Goal: Task Accomplishment & Management: Use online tool/utility

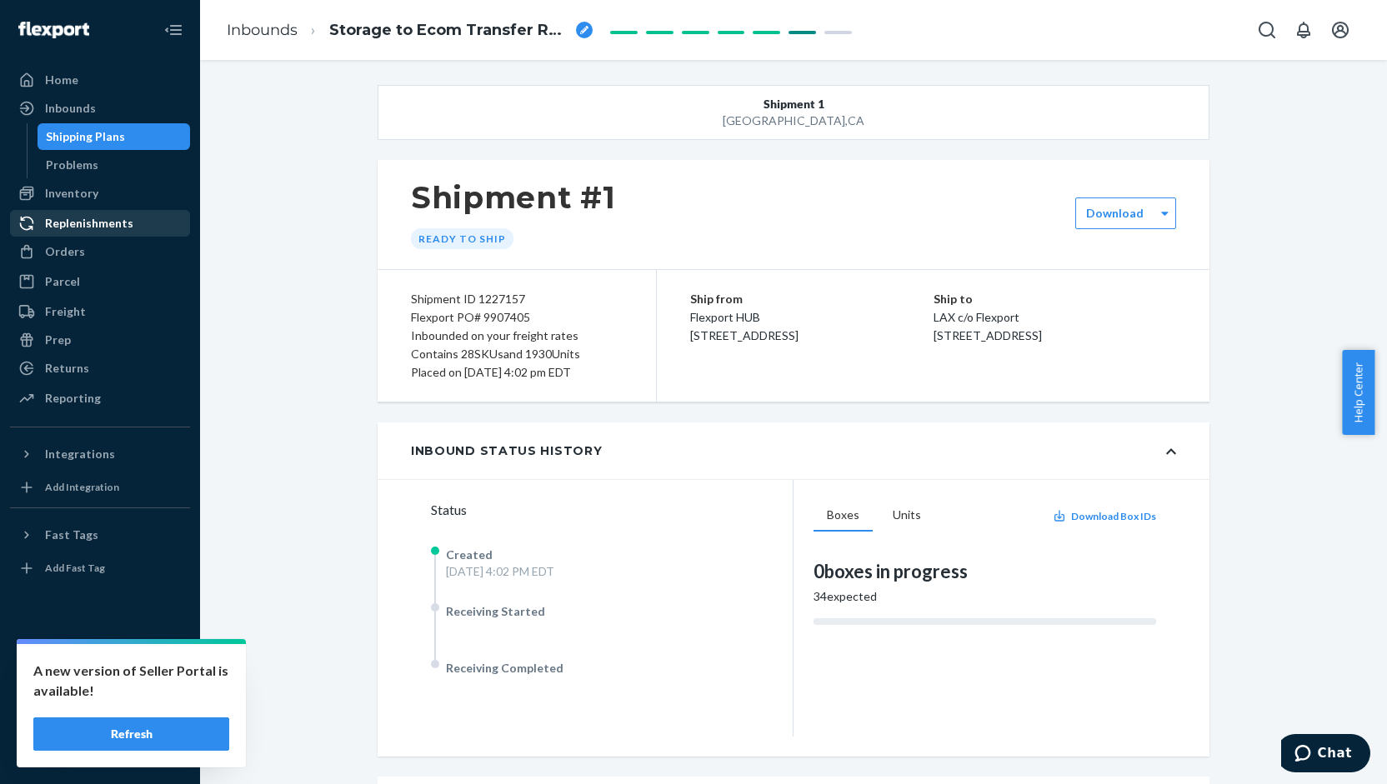
click at [135, 226] on div "Replenishments" at bounding box center [100, 223] width 177 height 23
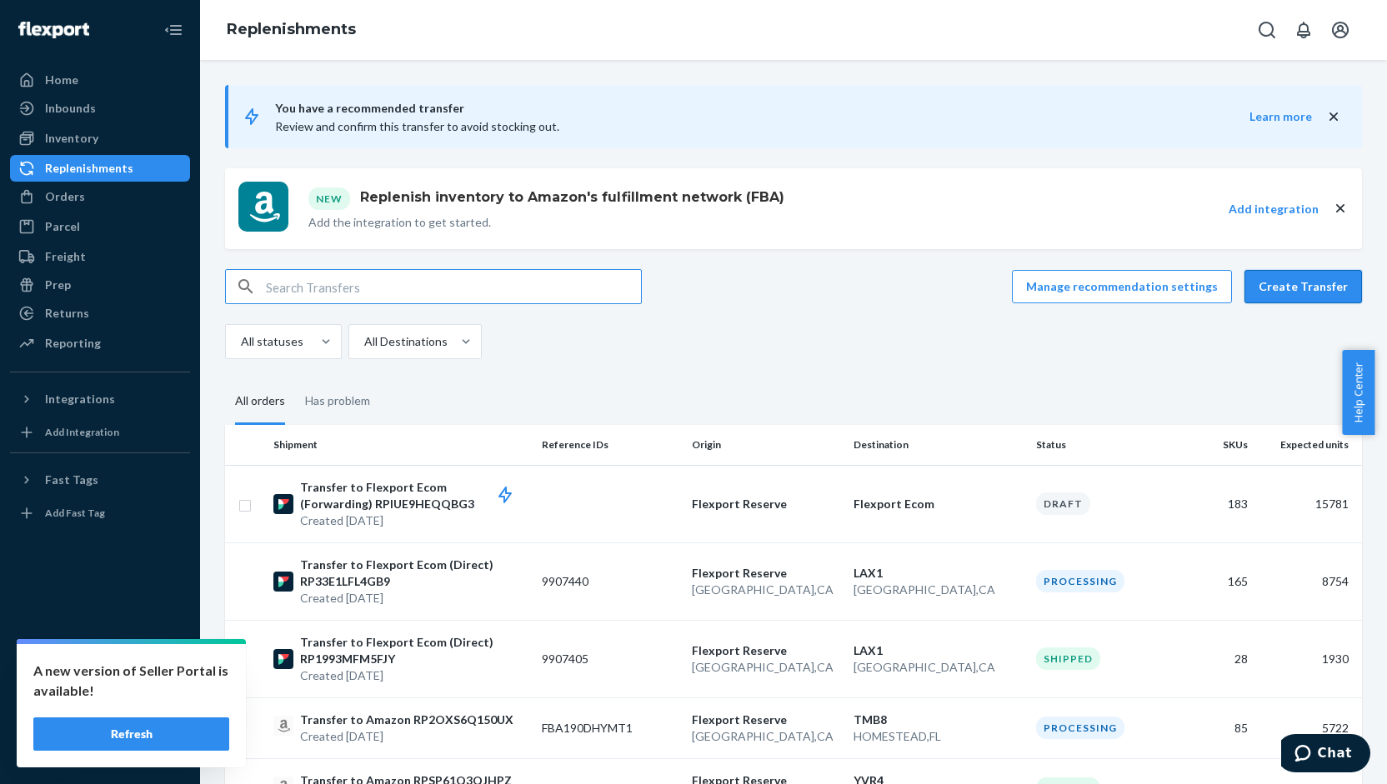
click at [1284, 280] on button "Create Transfer" at bounding box center [1304, 286] width 118 height 33
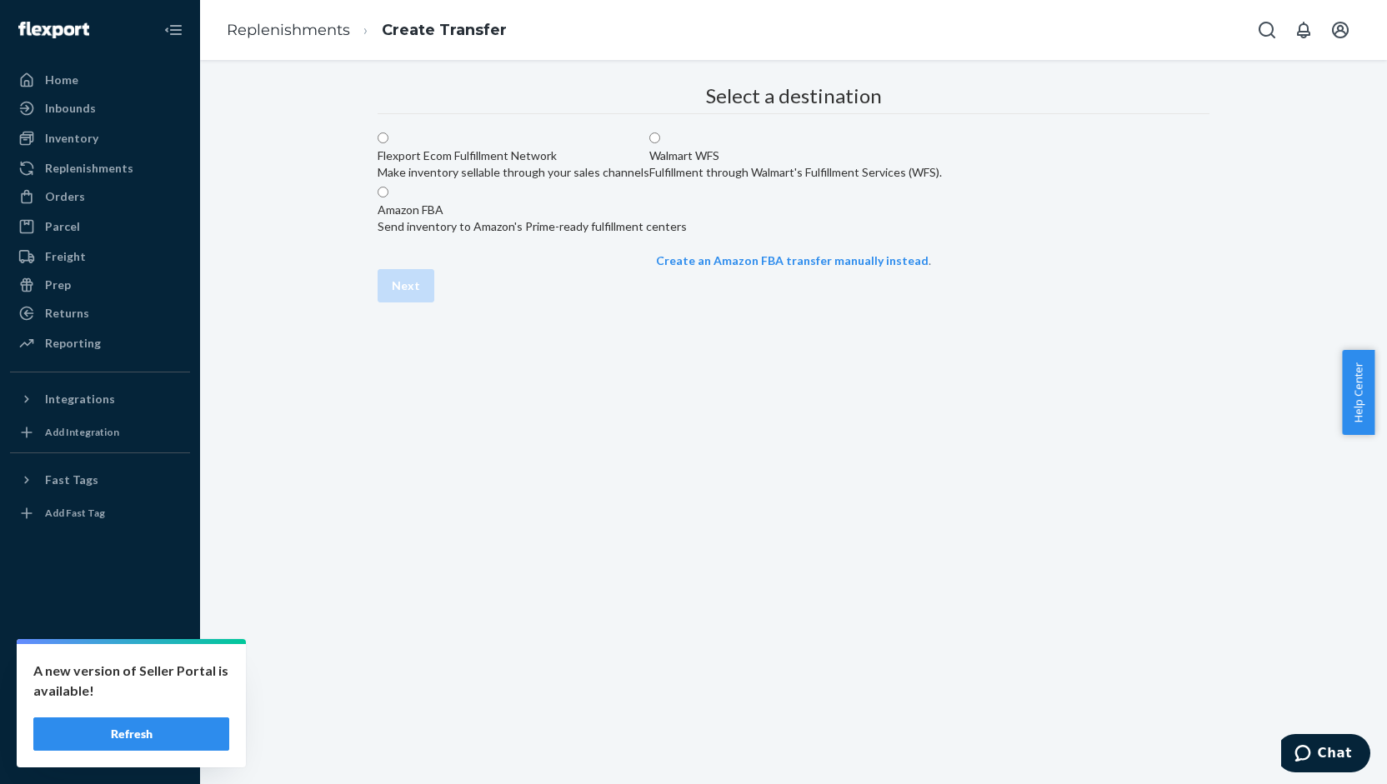
click at [649, 164] on div "Flexport Ecom Fulfillment Network" at bounding box center [514, 156] width 272 height 17
click at [388, 143] on input "Flexport Ecom Fulfillment Network Make inventory sellable through your sales ch…" at bounding box center [383, 138] width 11 height 11
radio input "true"
click at [434, 303] on button "Next" at bounding box center [406, 285] width 57 height 33
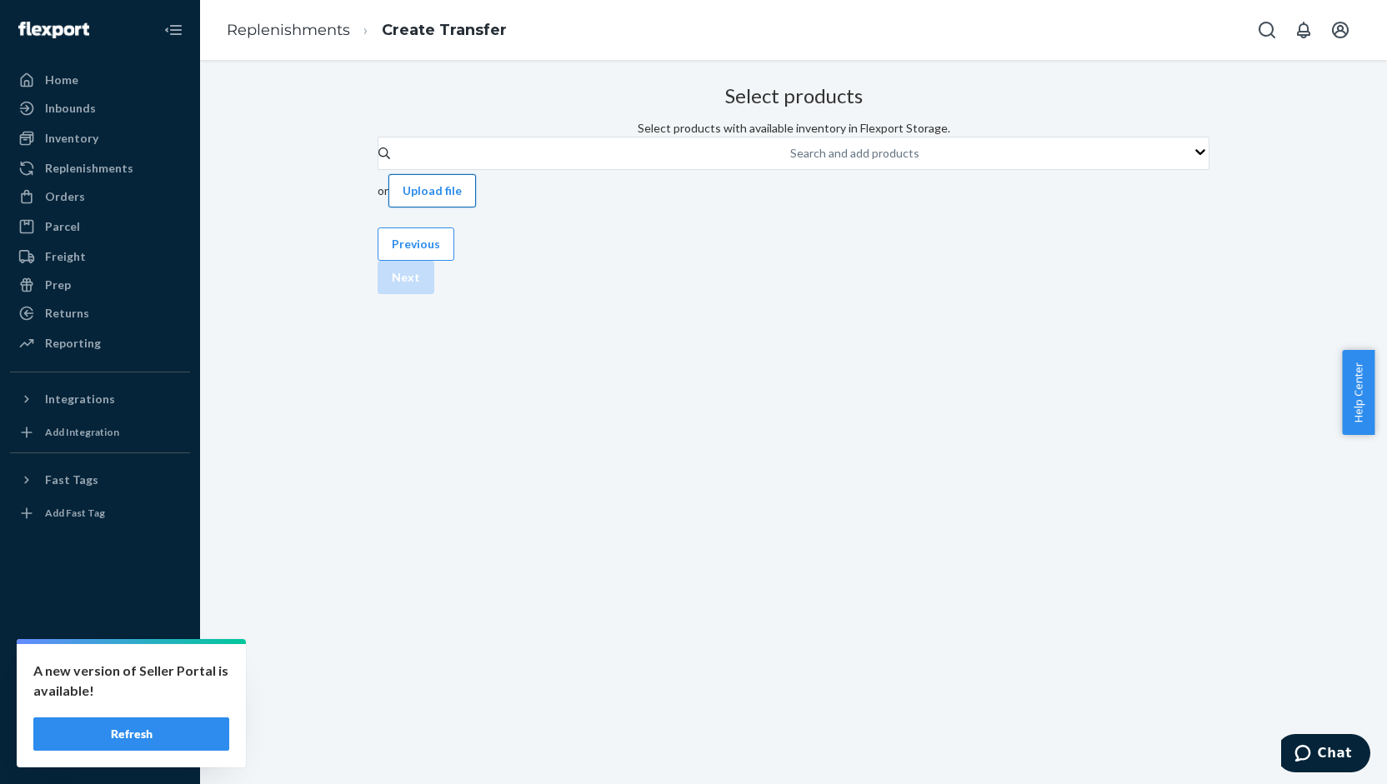
click at [476, 207] on button "Upload file" at bounding box center [432, 190] width 88 height 33
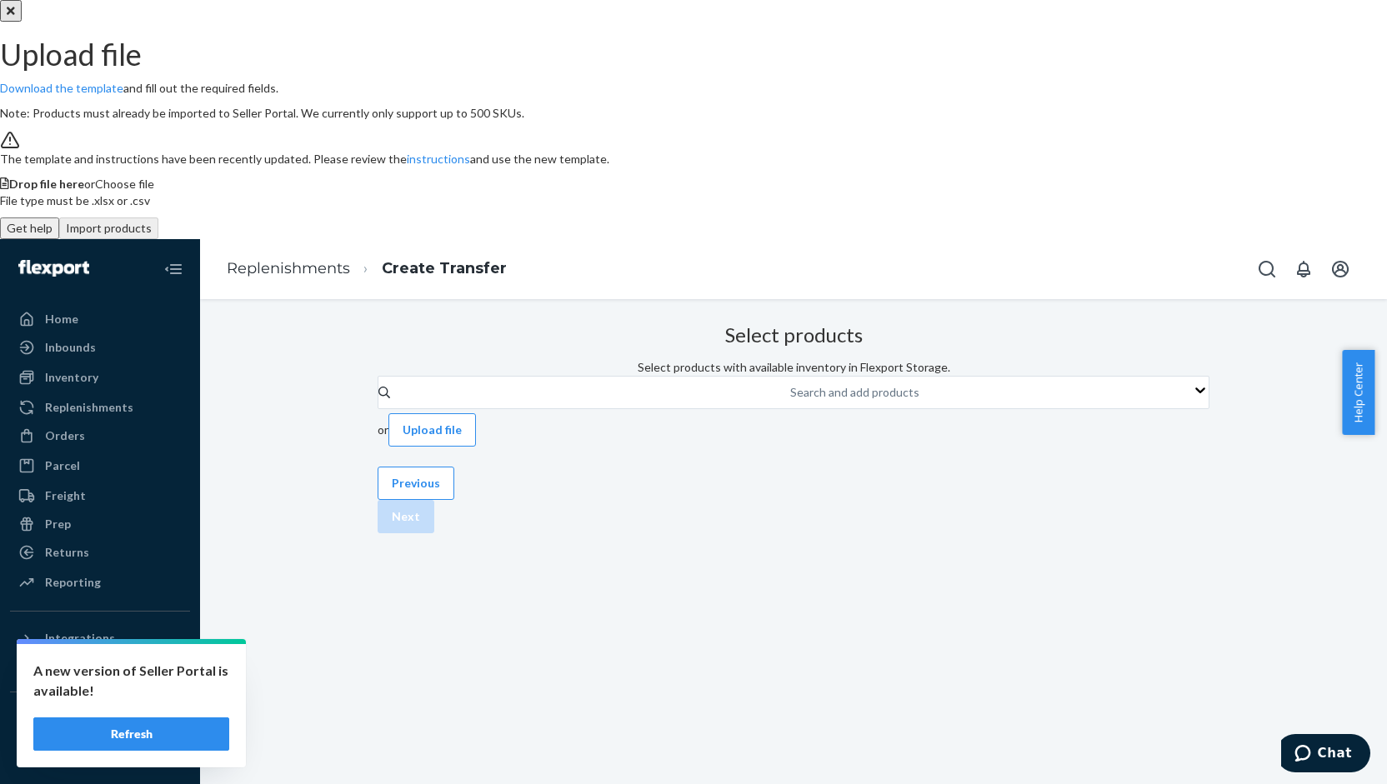
click at [154, 191] on span "Choose file" at bounding box center [124, 184] width 59 height 14
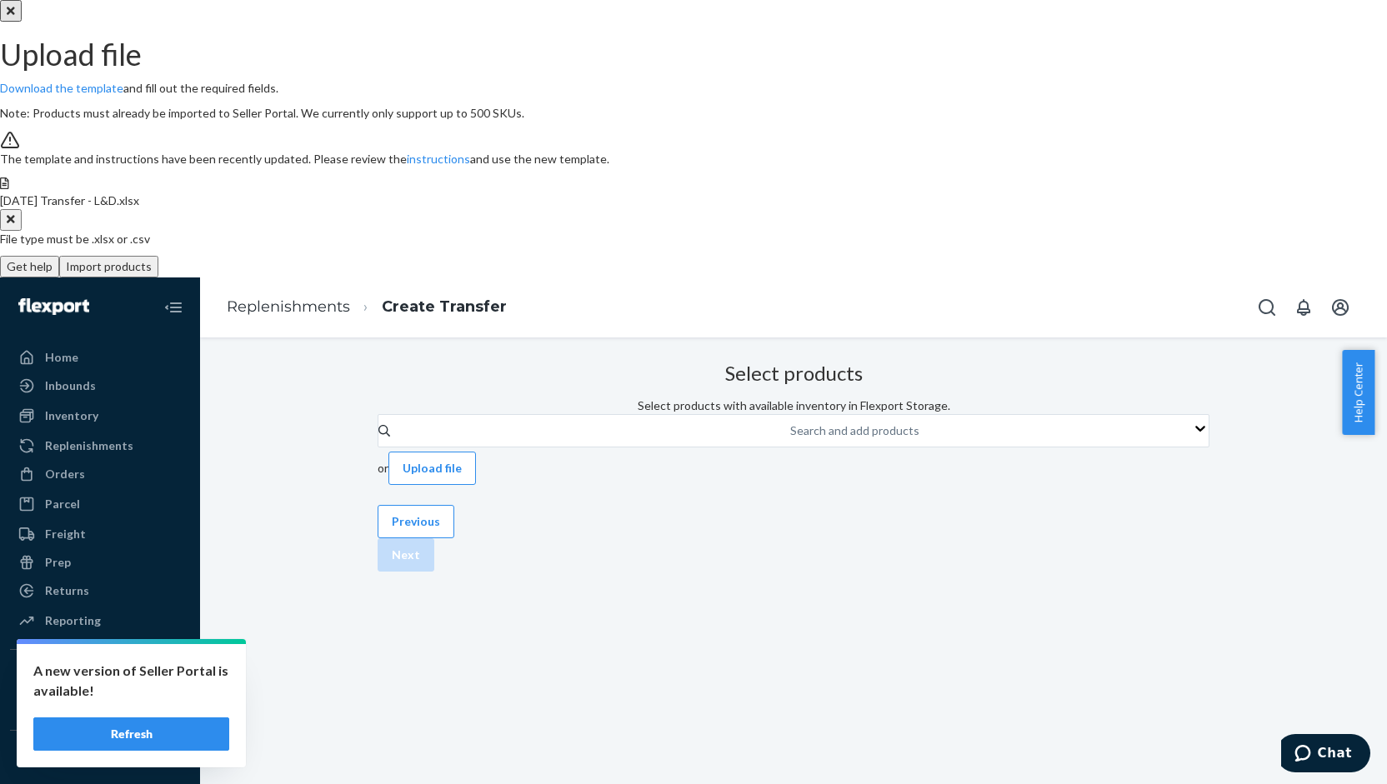
click at [158, 278] on button "Import products" at bounding box center [108, 267] width 99 height 22
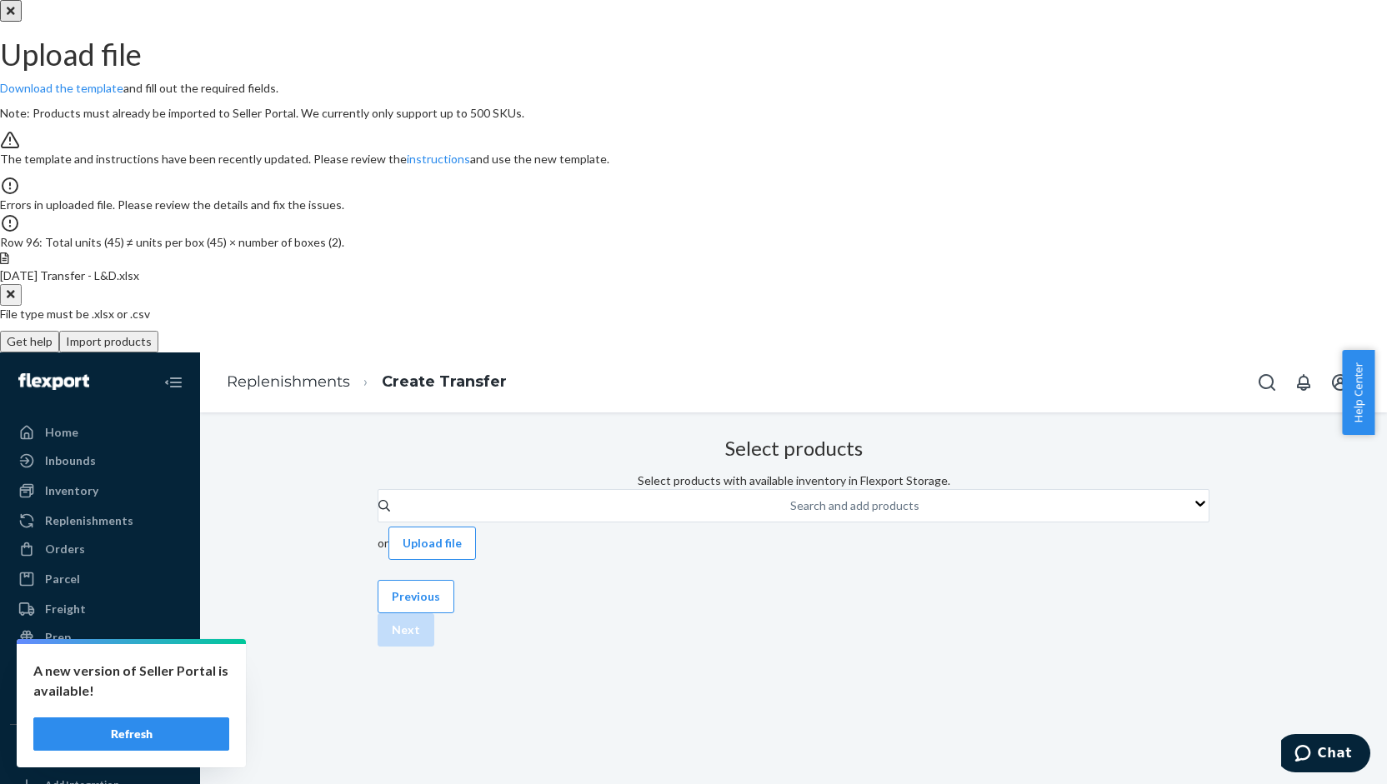
click at [855, 306] on div "[DATE] Transfer - L&D.xlsx" at bounding box center [693, 287] width 1387 height 38
click at [22, 306] on button "Clear" at bounding box center [11, 295] width 22 height 22
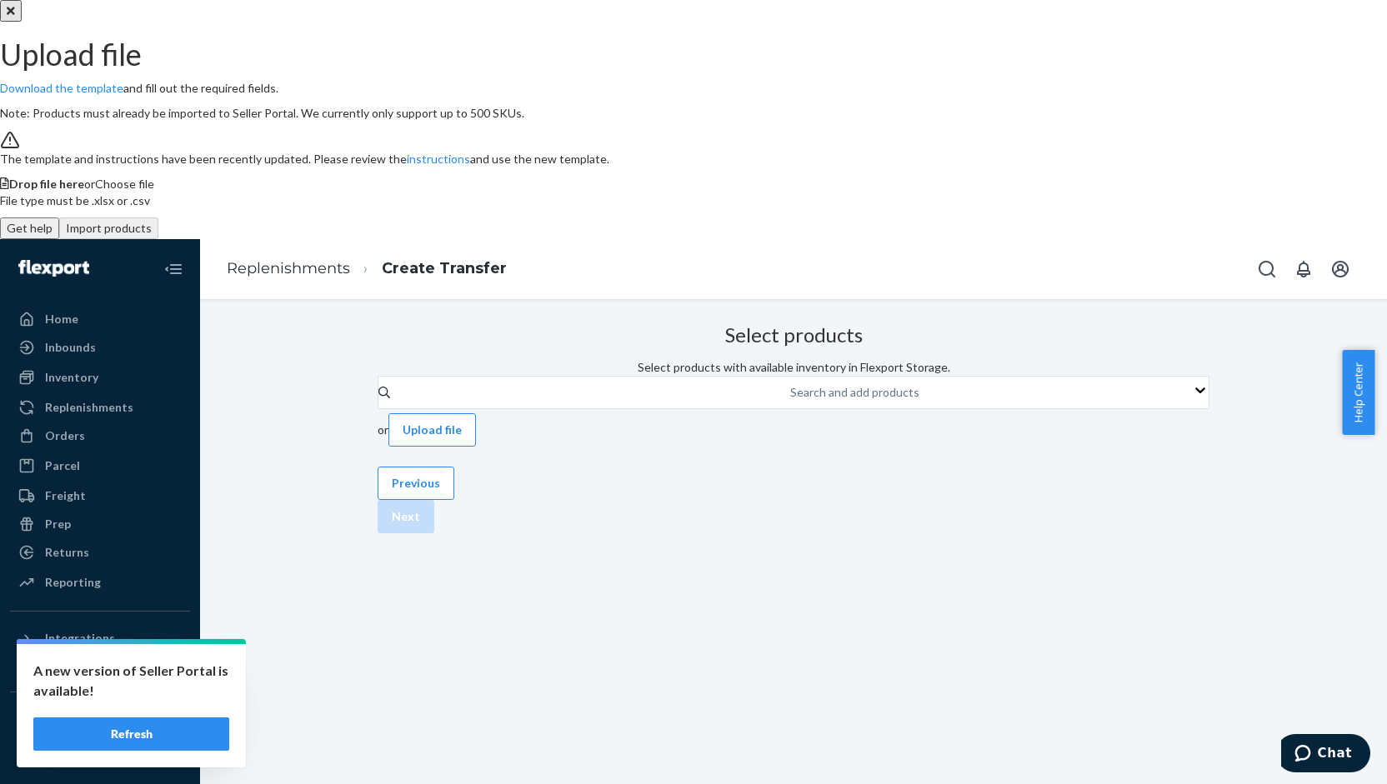
click at [154, 191] on span "Choose file" at bounding box center [124, 184] width 59 height 14
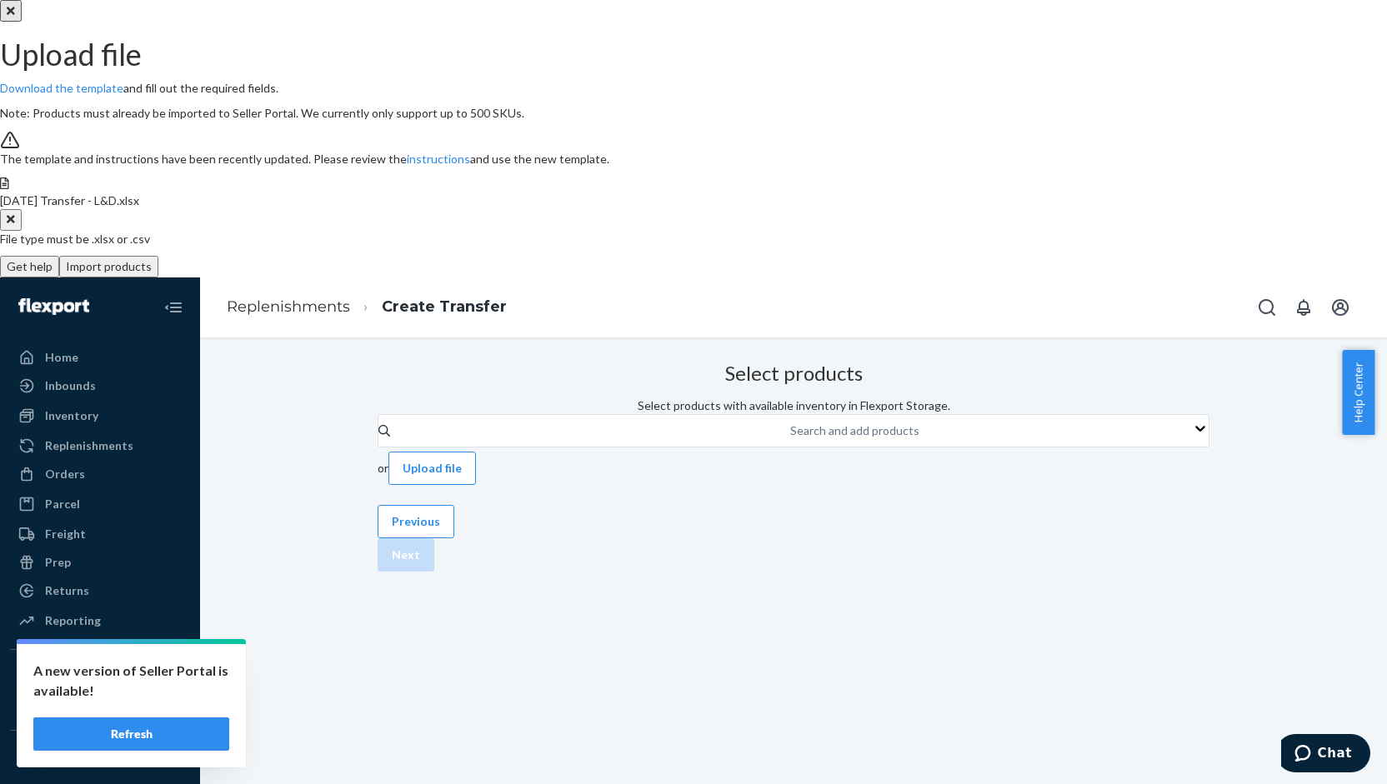
click at [158, 278] on button "Import products" at bounding box center [108, 267] width 99 height 22
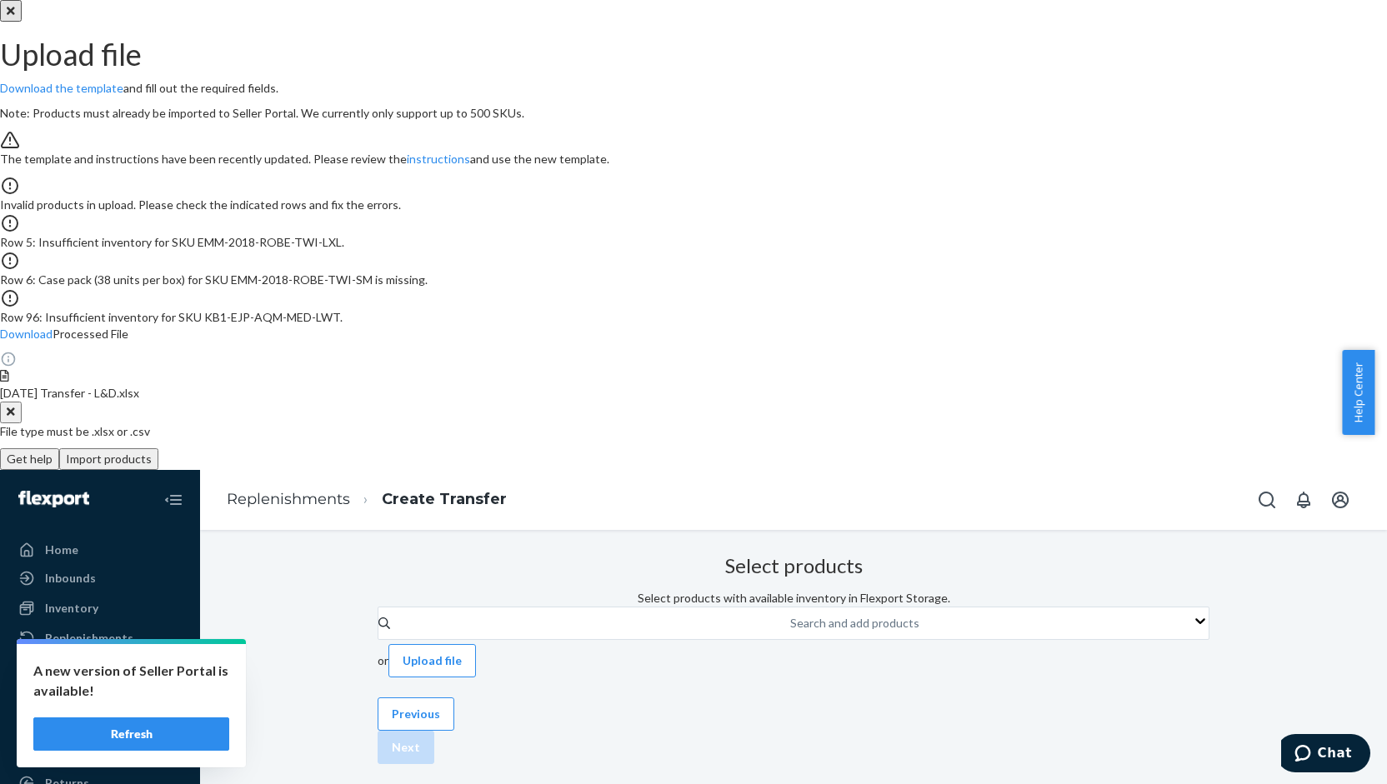
click at [22, 423] on button "Clear" at bounding box center [11, 413] width 22 height 22
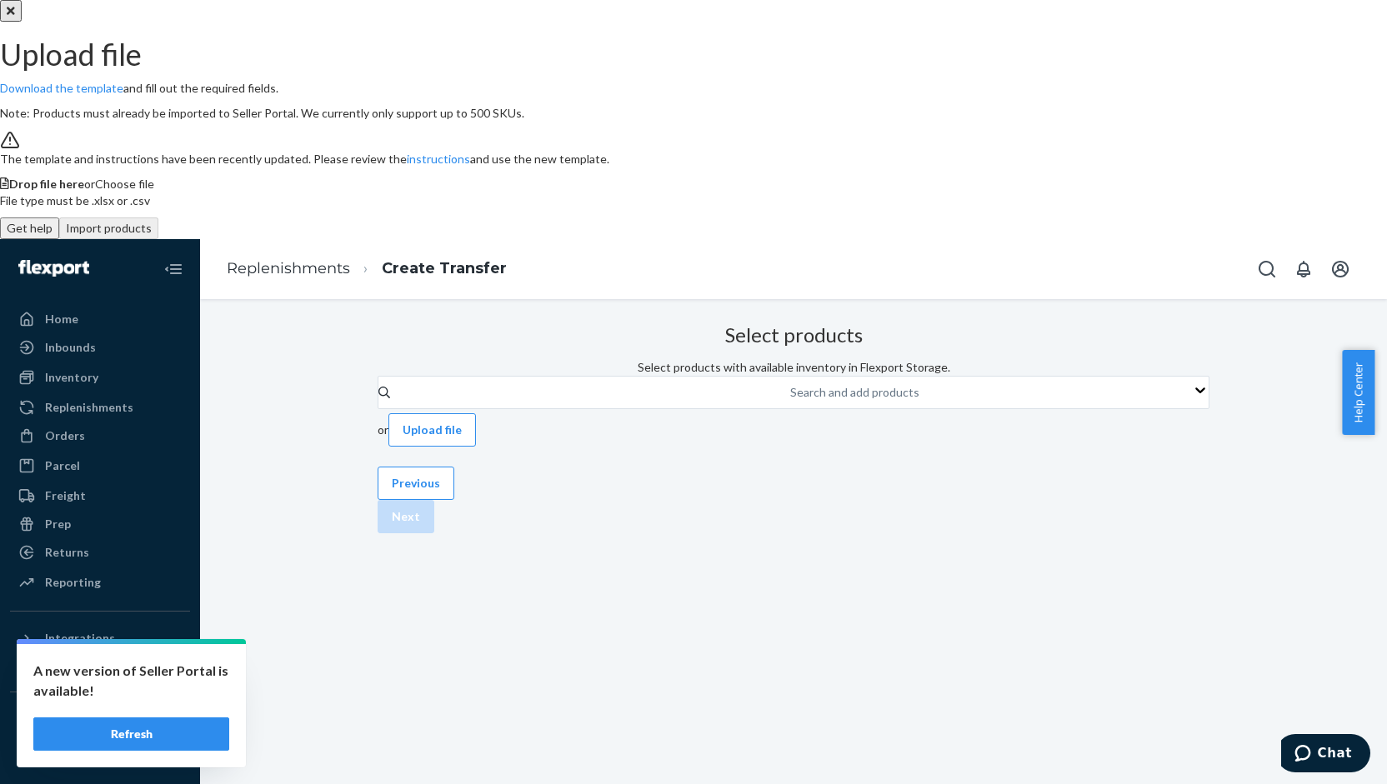
click at [154, 191] on span "Choose file" at bounding box center [124, 184] width 59 height 14
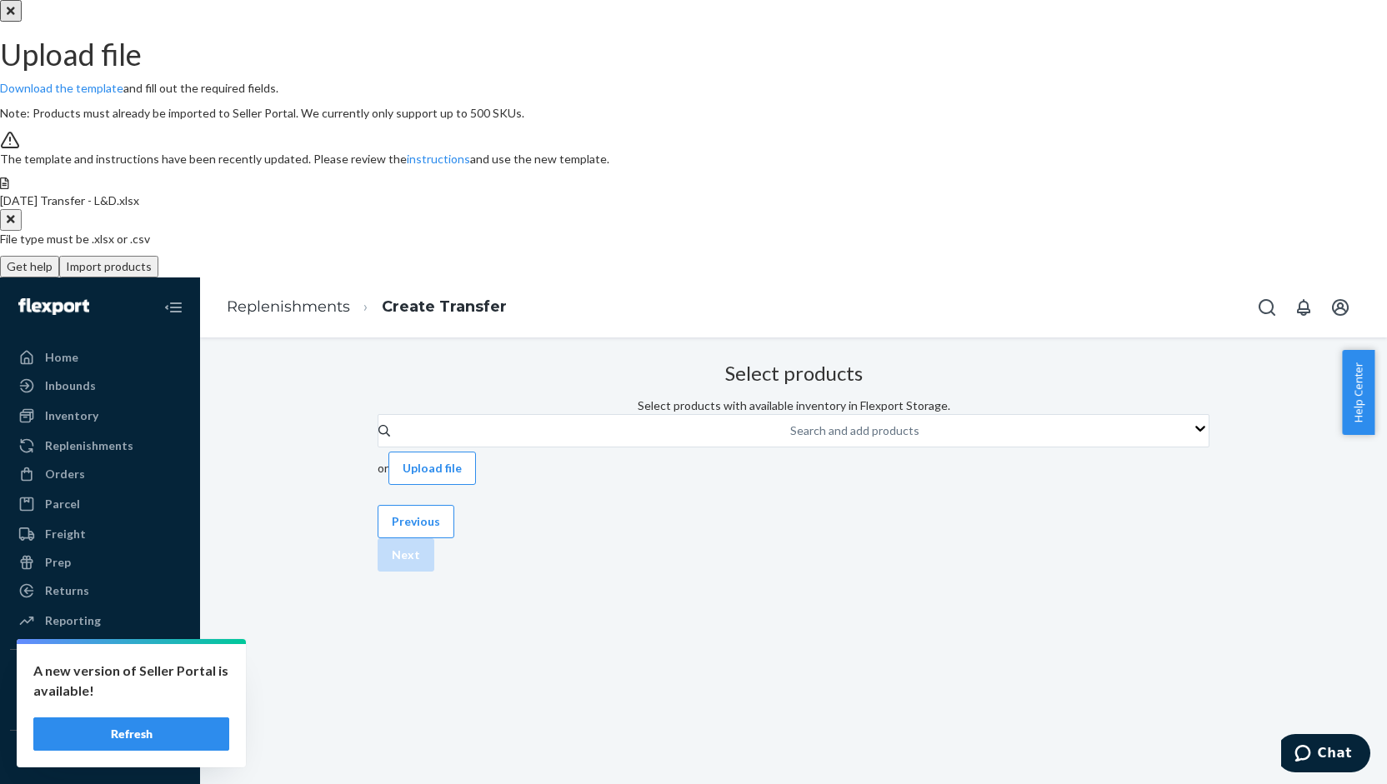
click at [158, 278] on button "Import products" at bounding box center [108, 267] width 99 height 22
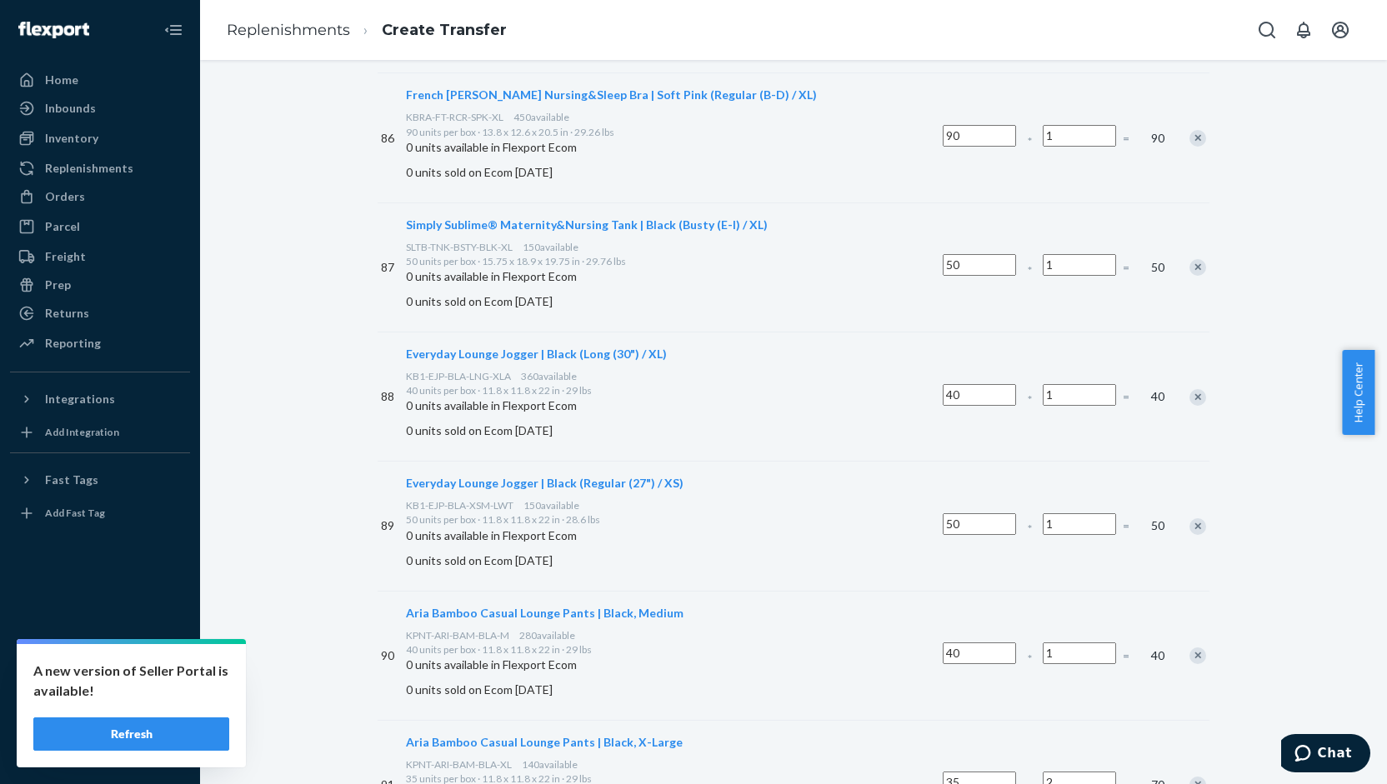
scroll to position [11810, 0]
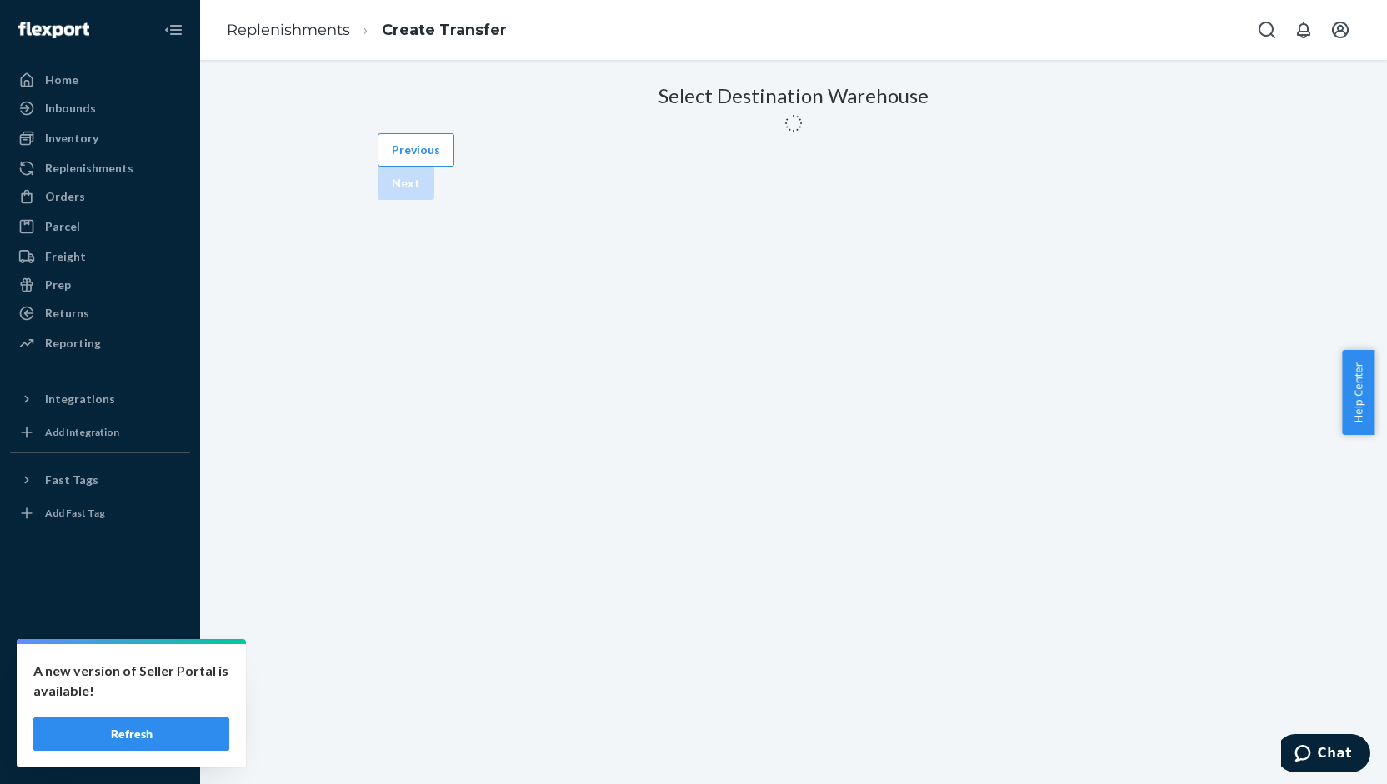
scroll to position [0, 0]
click at [538, 158] on label "LAX1 - [GEOGRAPHIC_DATA]" at bounding box center [458, 140] width 160 height 33
click at [388, 137] on input "LAX1 - [GEOGRAPHIC_DATA]" at bounding box center [383, 131] width 11 height 11
radio input "true"
click at [1157, 228] on div "Previous Next" at bounding box center [794, 195] width 832 height 67
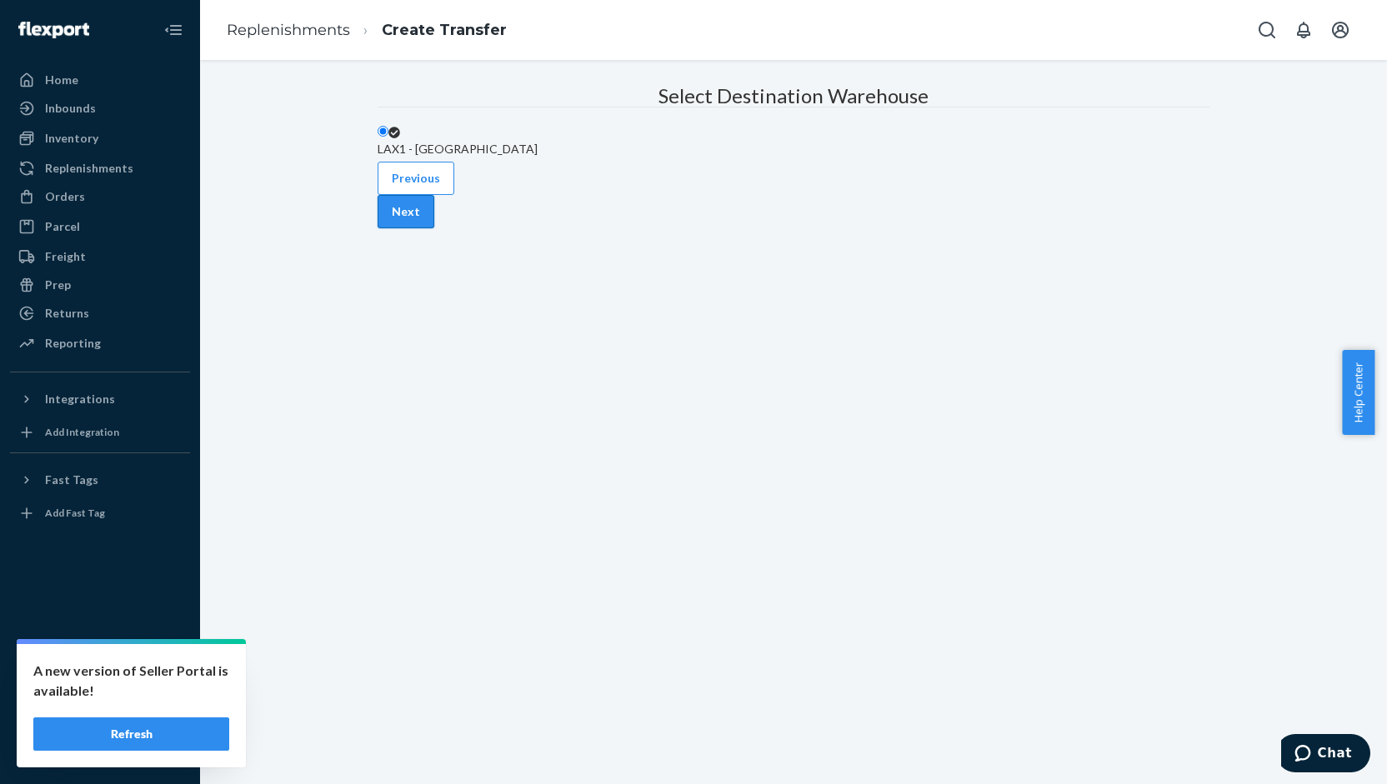
click at [434, 228] on button "Next" at bounding box center [406, 211] width 57 height 33
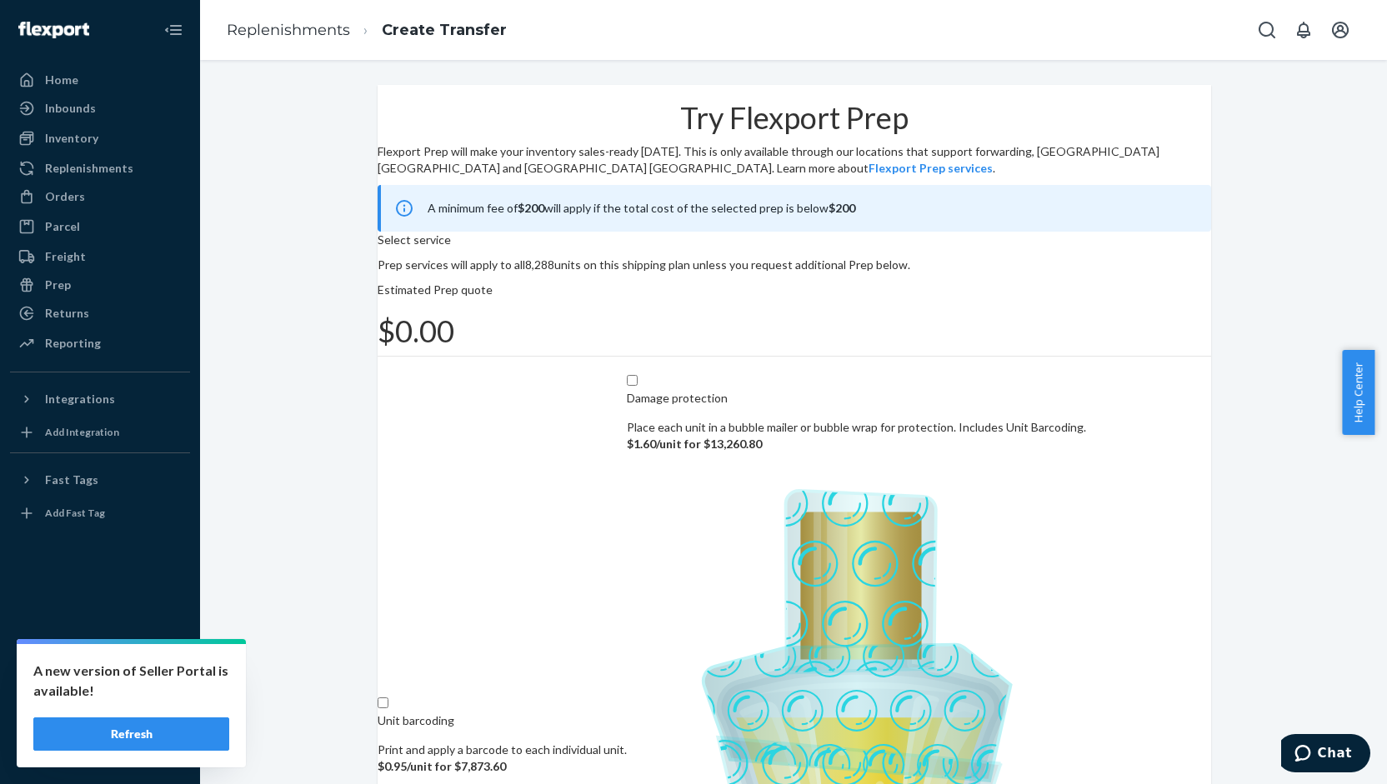
scroll to position [37, 0]
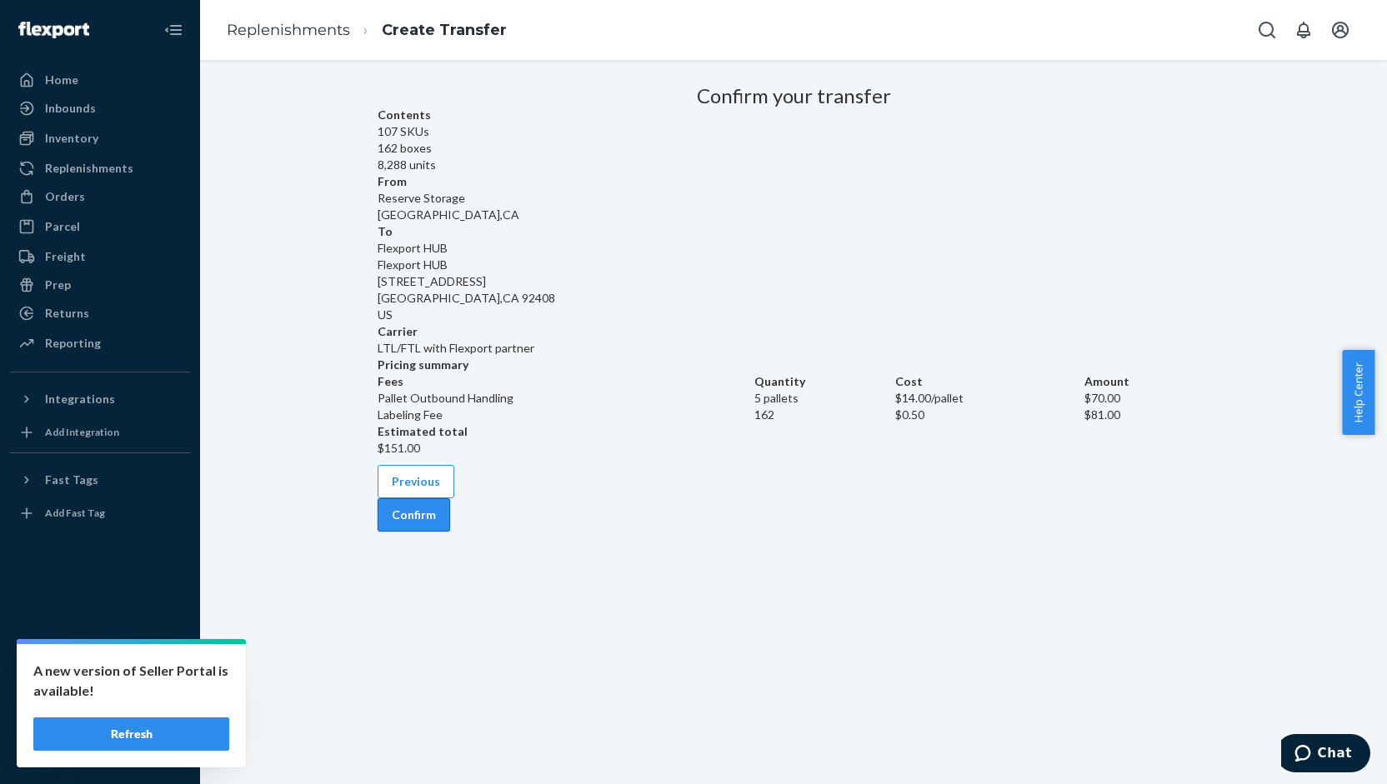
click at [450, 532] on button "Confirm" at bounding box center [414, 515] width 73 height 33
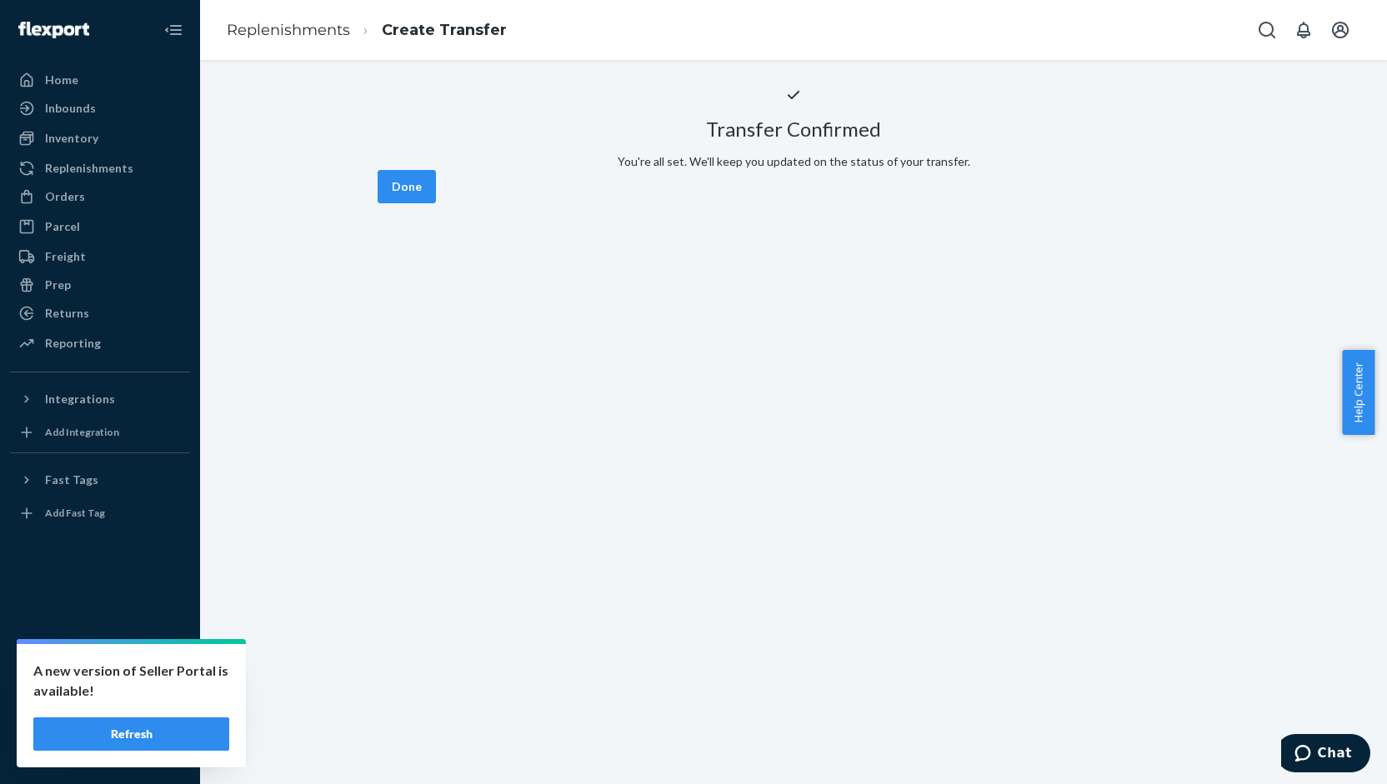
click at [436, 203] on button "Done" at bounding box center [407, 186] width 58 height 33
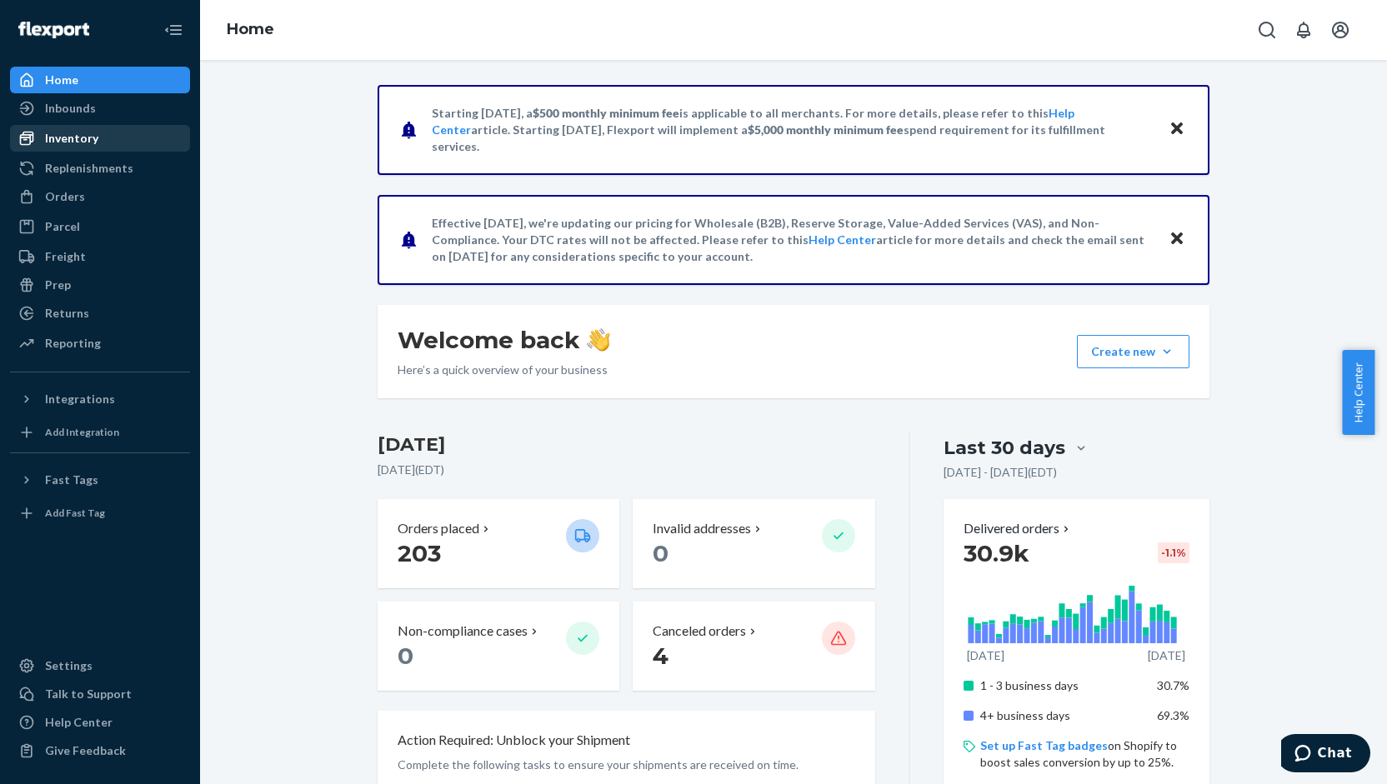
click at [103, 138] on div "Inventory" at bounding box center [100, 138] width 177 height 23
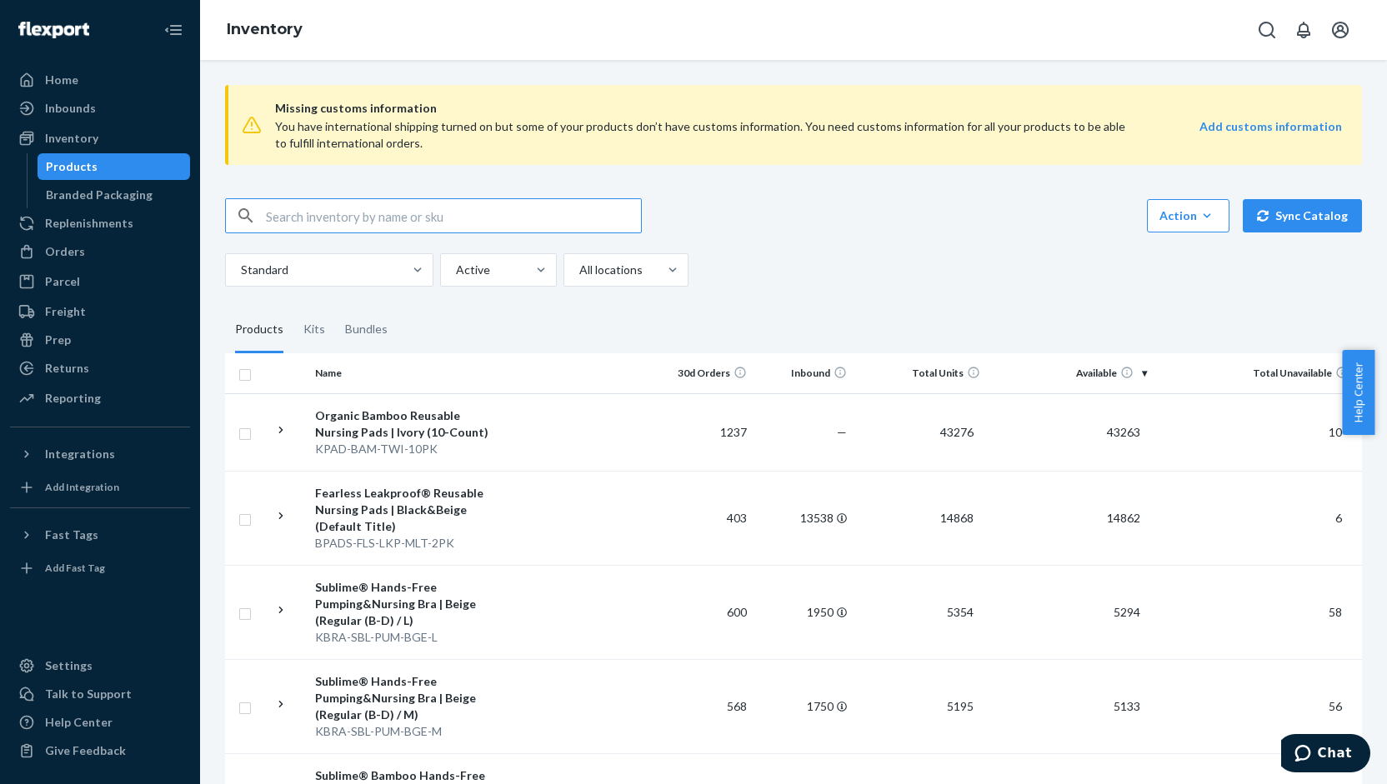
paste input "EMM-2018-ROBE-TWI-LXL"
type input "EMM-2018-ROBE-TWI-LXL"
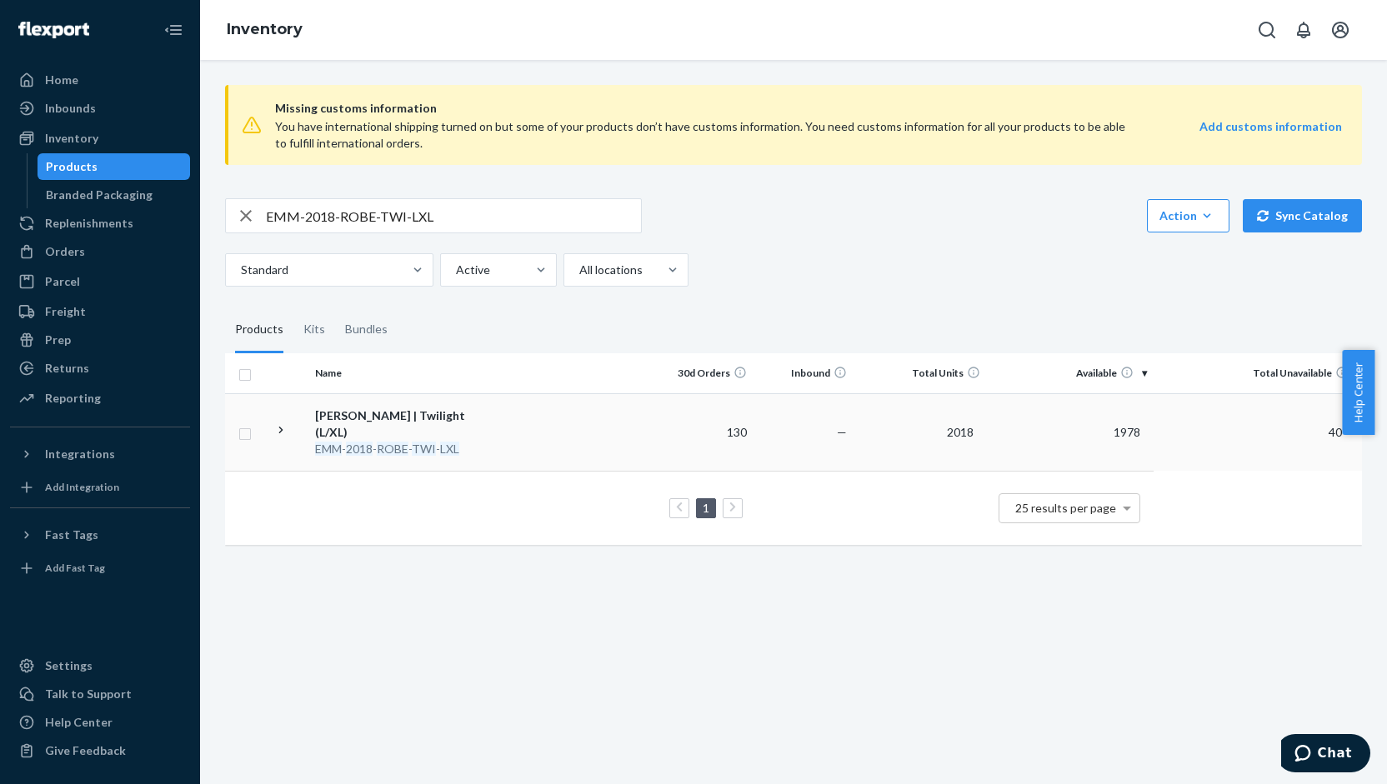
click at [1093, 419] on td "1978" at bounding box center [1070, 432] width 167 height 78
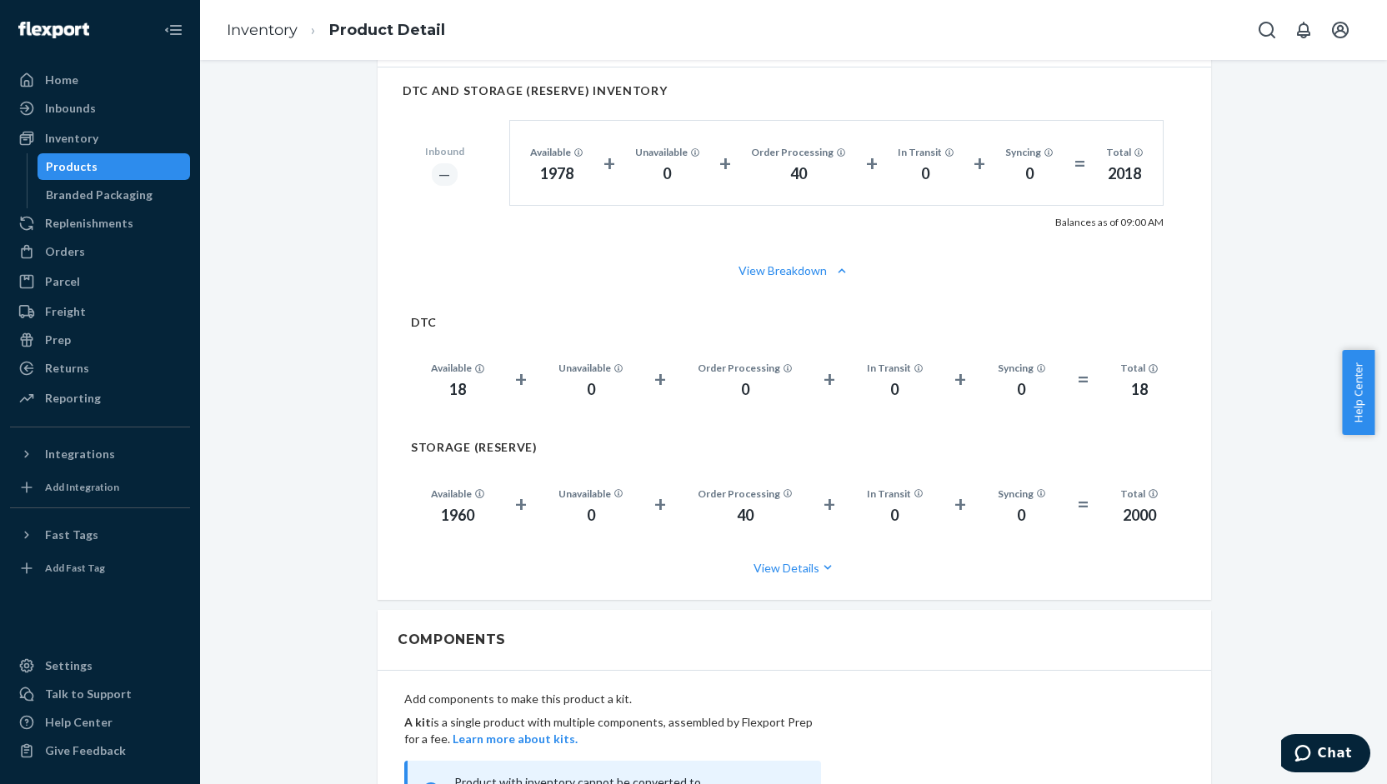
scroll to position [970, 0]
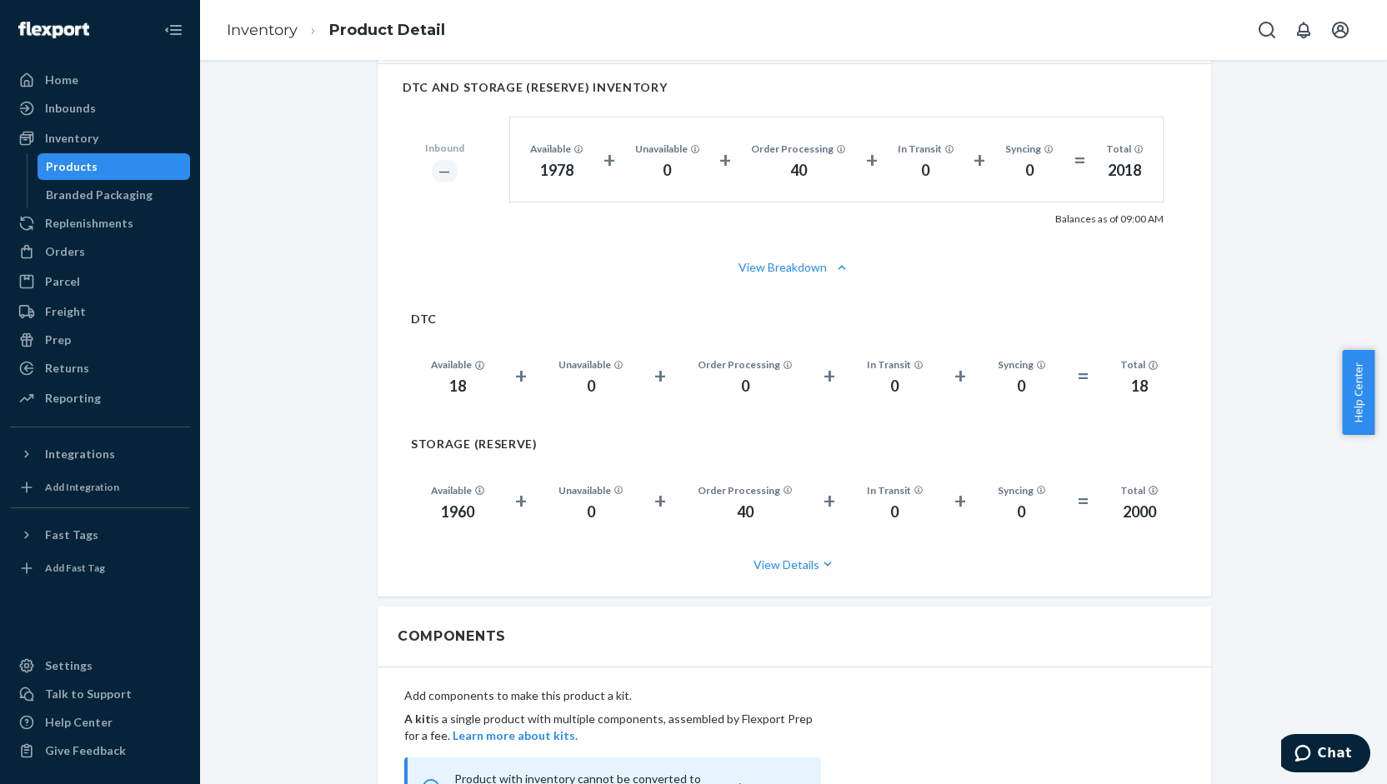
click at [77, 152] on div "Inventory Products Branded Packaging" at bounding box center [100, 166] width 180 height 83
click at [77, 143] on div "Inventory" at bounding box center [71, 138] width 53 height 17
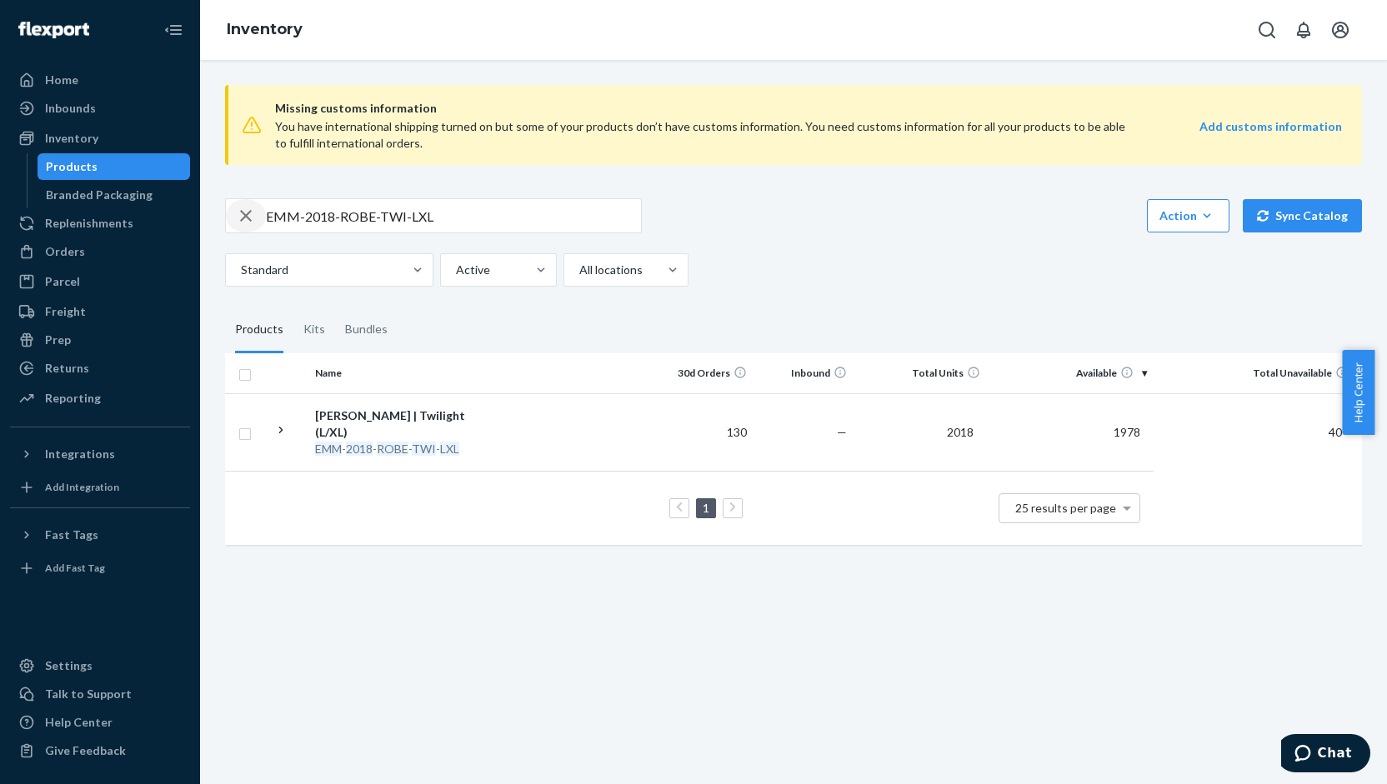
click at [236, 209] on icon "button" at bounding box center [246, 215] width 20 height 33
click at [301, 218] on input "text" at bounding box center [453, 215] width 375 height 33
paste input "KB1-EJP-AQM-MED-LWT"
click at [301, 218] on input "KB1-EJP-AQM-MED-LWT" at bounding box center [453, 215] width 375 height 33
type input "KB1-EJP-AQM-MED-LWT"
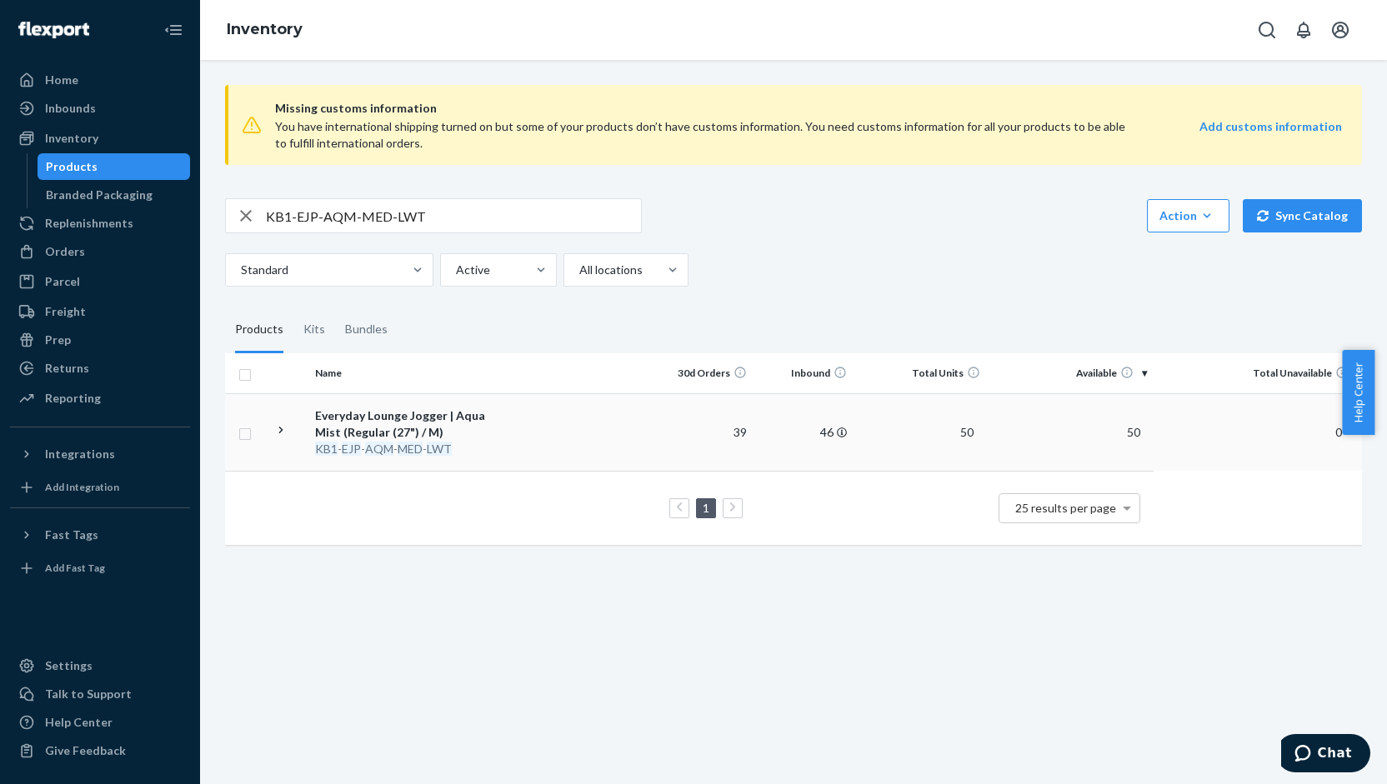
click at [636, 415] on td at bounding box center [575, 432] width 158 height 78
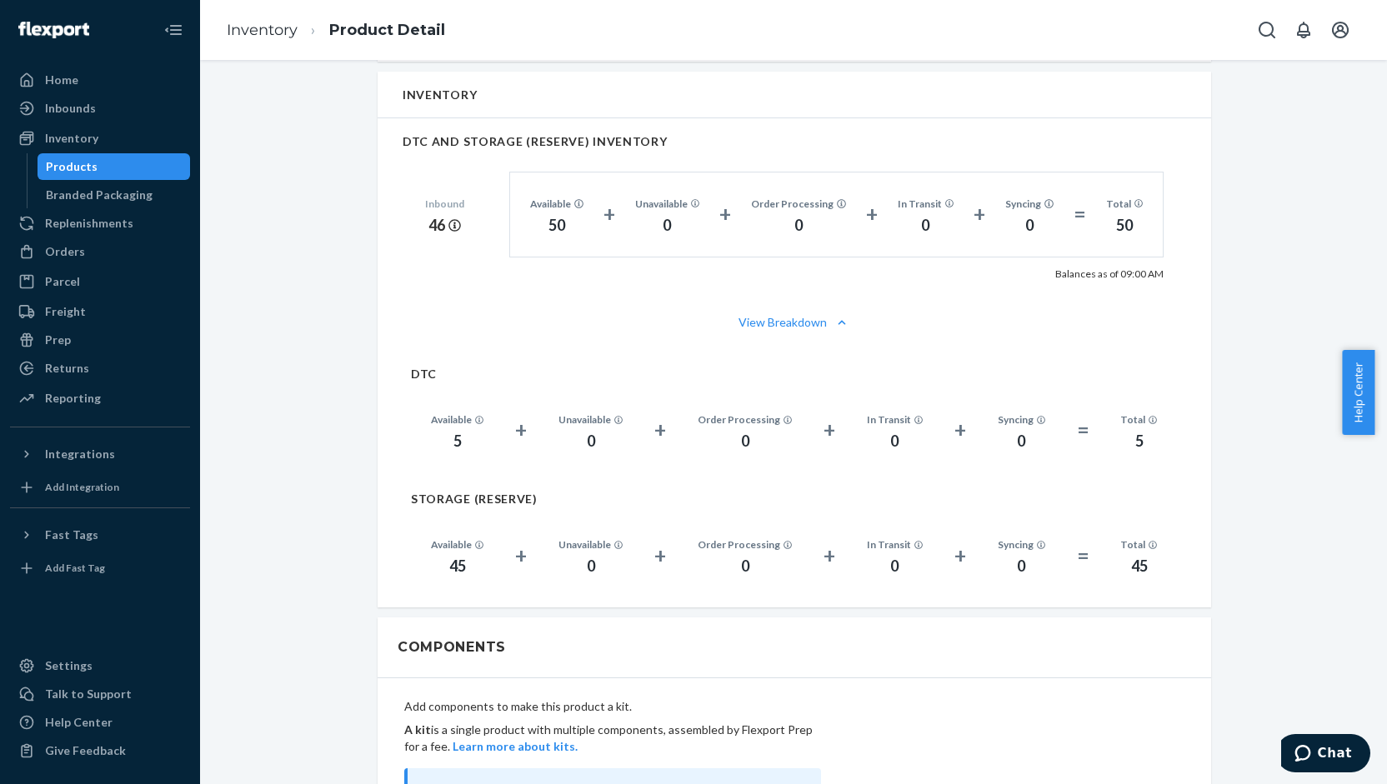
scroll to position [933, 0]
